Goal: Entertainment & Leisure: Browse casually

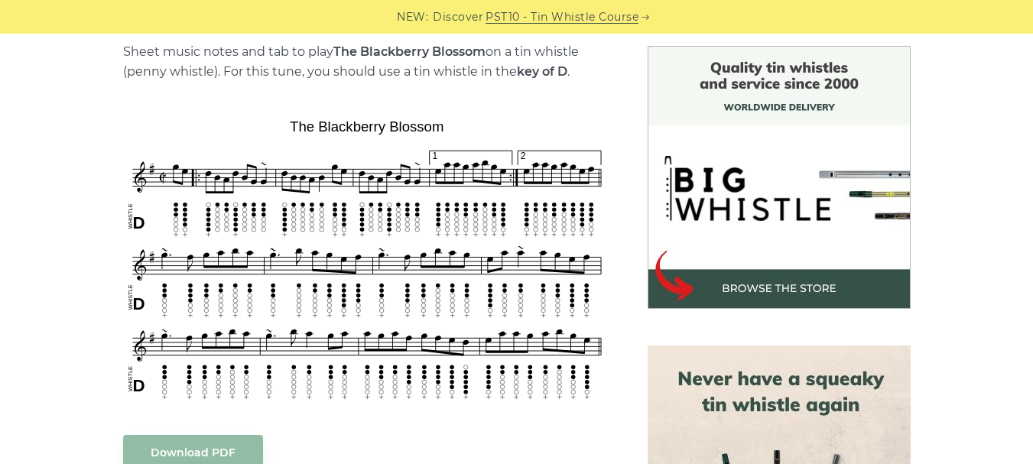
scroll to position [400, 0]
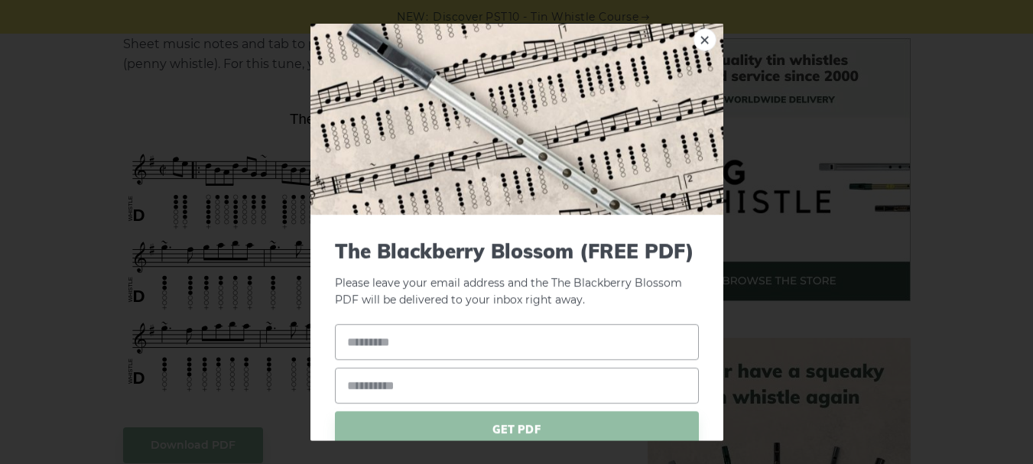
click at [172, 151] on div "× The Blackberry Blossom (FREE PDF) Please leave your email address and the The…" at bounding box center [516, 232] width 1033 height 464
click at [699, 42] on link "×" at bounding box center [705, 39] width 23 height 23
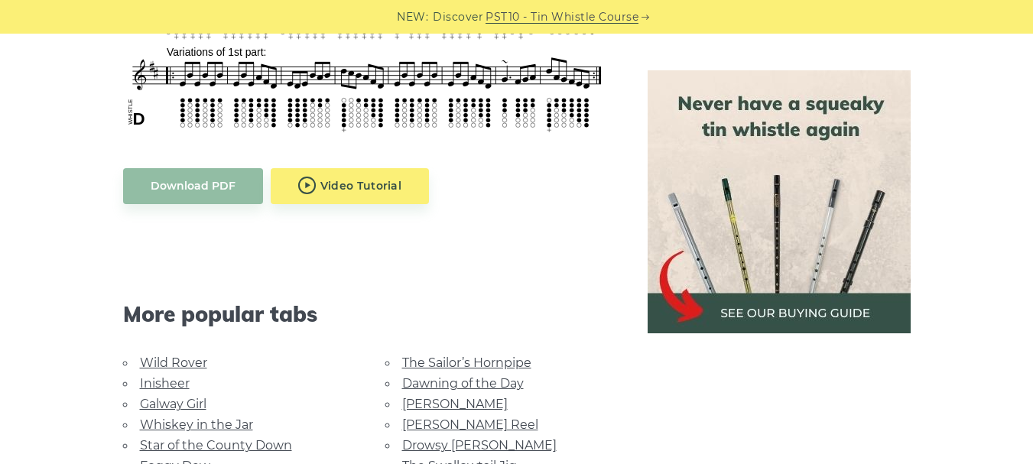
scroll to position [773, 0]
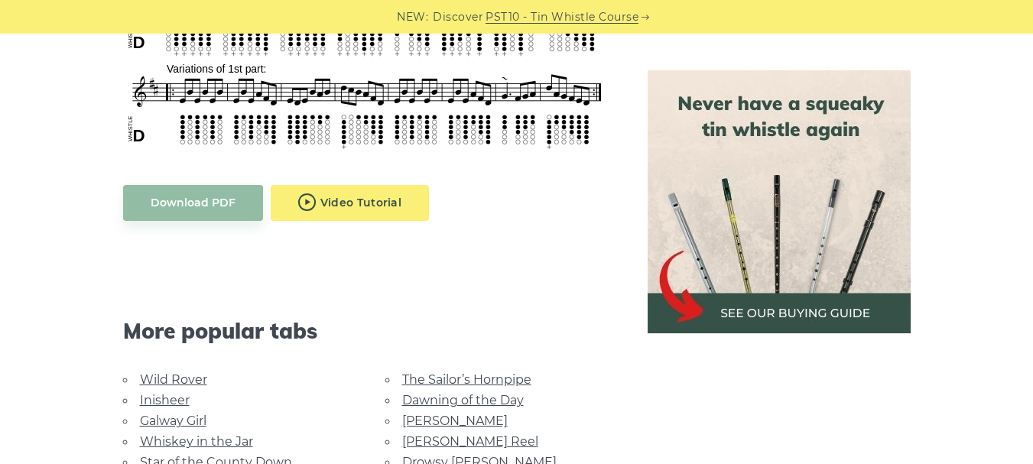
click at [340, 196] on body "NEW: Discover PST10 - Tin Whistle Course Lessons Fingering Charts Tabs & Notes …" at bounding box center [516, 423] width 1033 height 2392
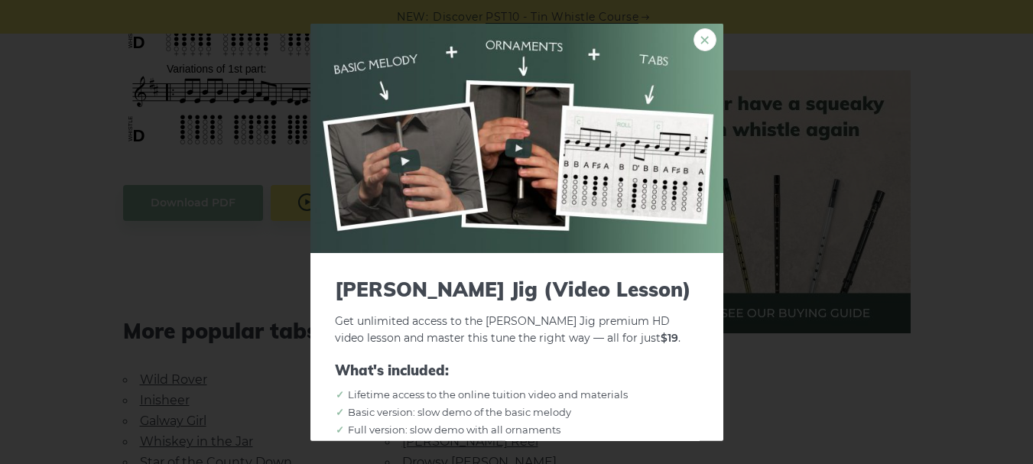
click at [694, 39] on link "×" at bounding box center [705, 39] width 23 height 23
